Goal: Find specific page/section: Find specific page/section

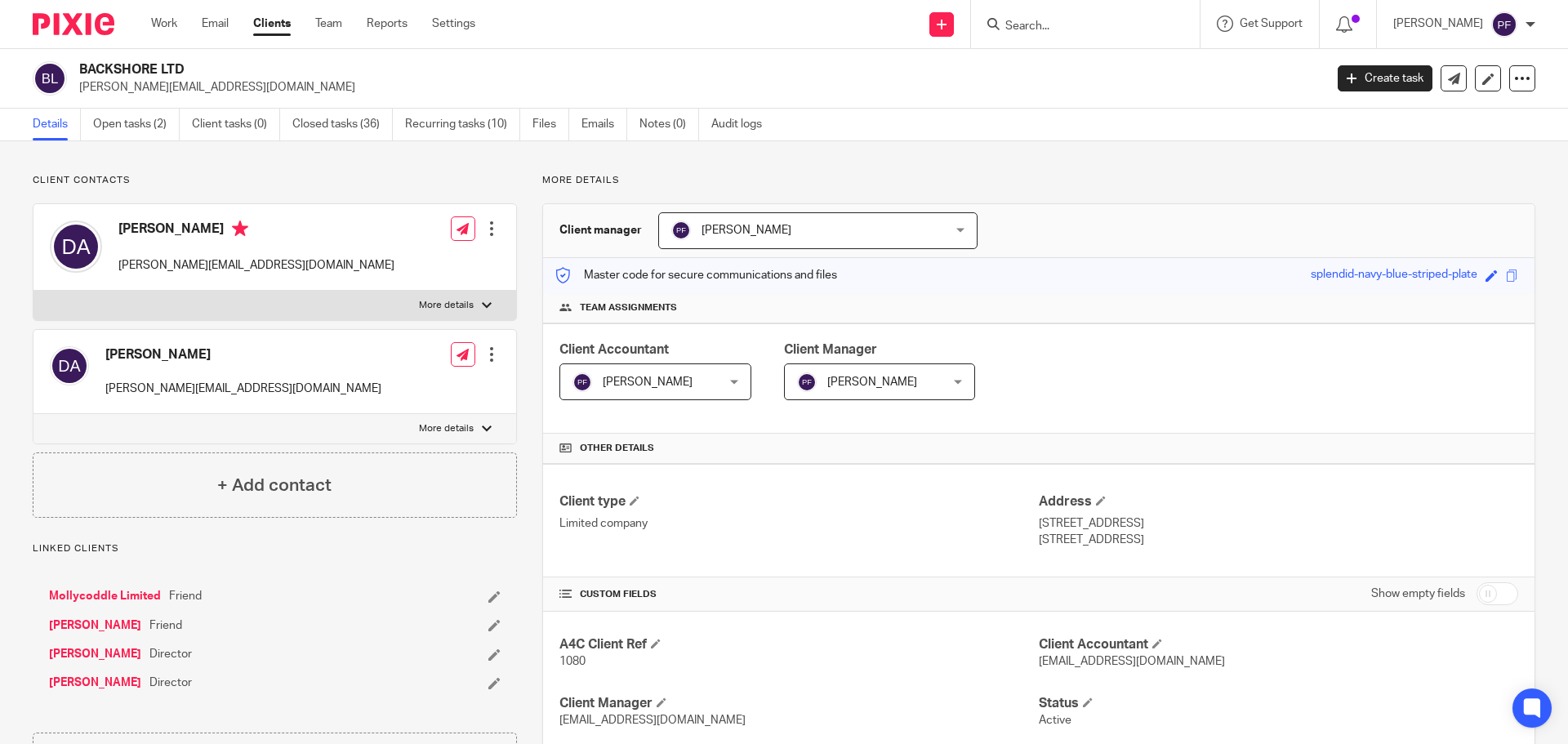
click at [1034, 27] on input "Search" at bounding box center [1077, 27] width 147 height 15
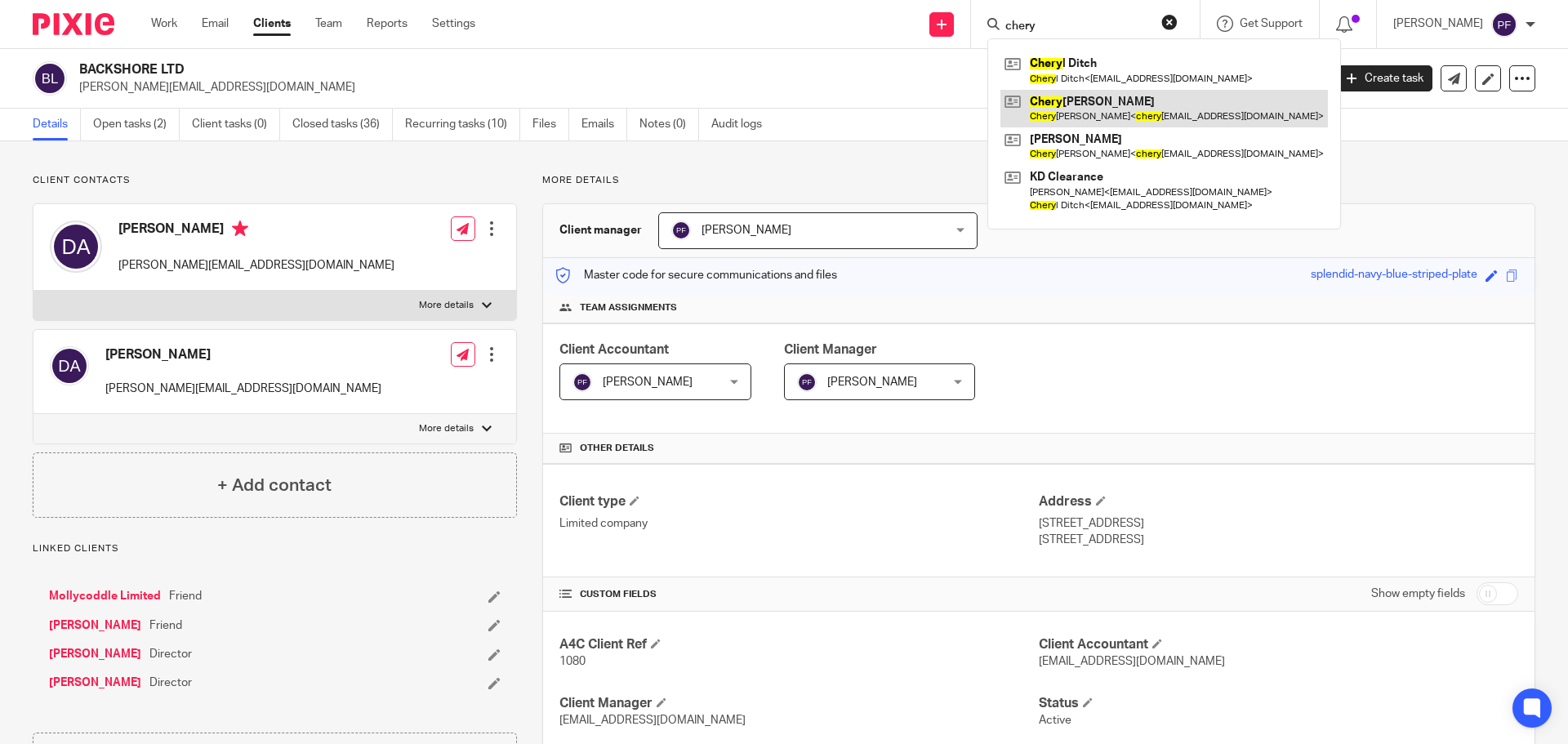
type input "chery"
click at [1075, 113] on link at bounding box center [1163, 109] width 327 height 38
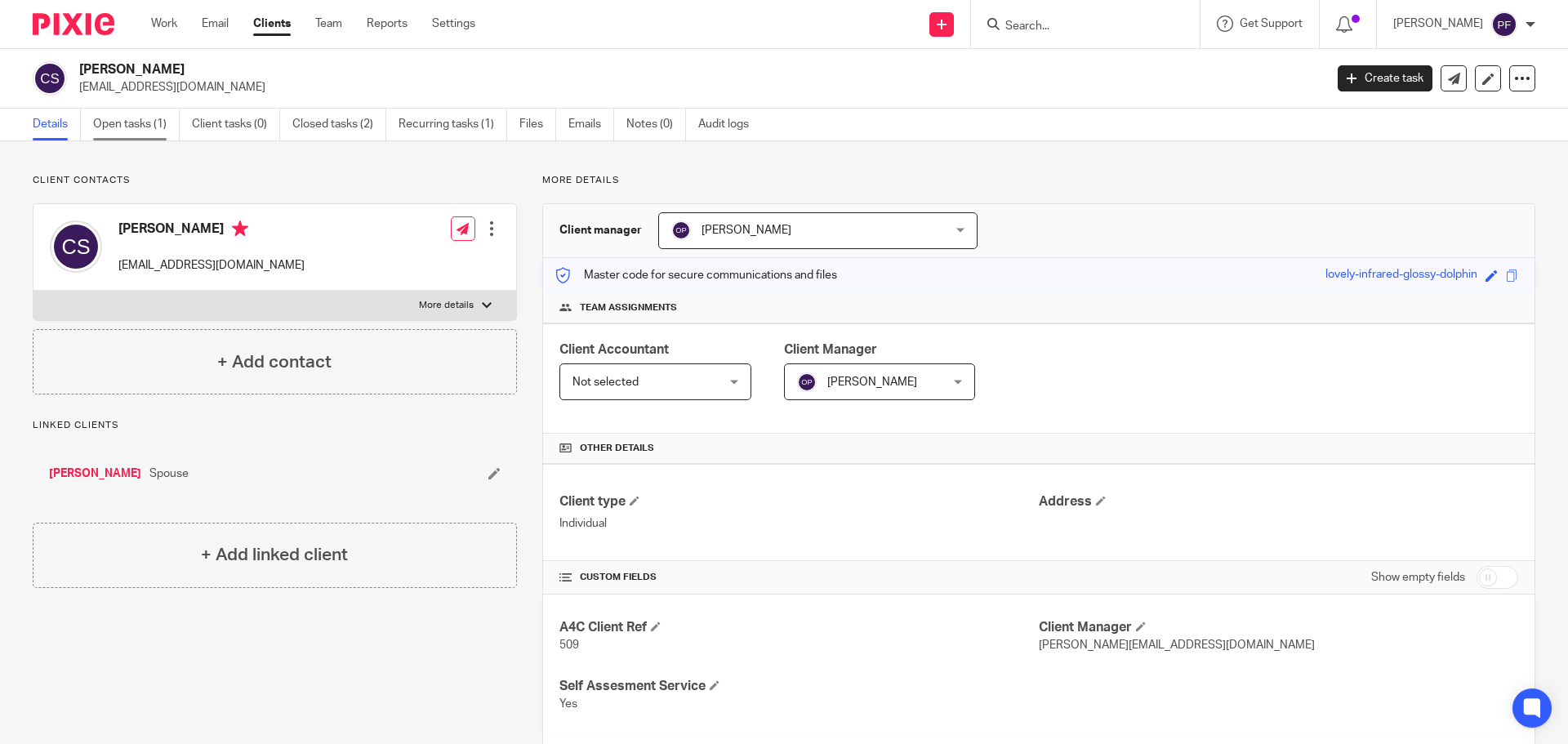
click at [128, 133] on link "Open tasks (1)" at bounding box center [136, 125] width 86 height 32
